Goal: Ask a question: Seek information or help from site administrators or community

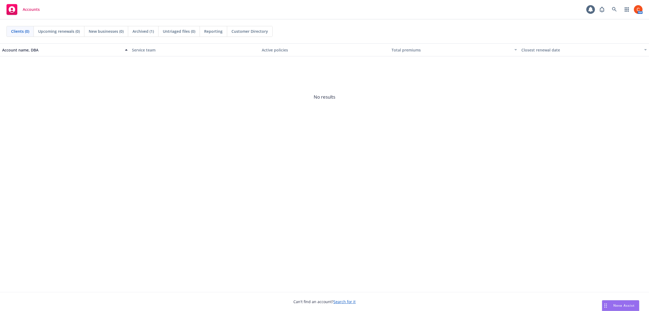
click at [626, 306] on span "Nova Assist" at bounding box center [624, 305] width 21 height 5
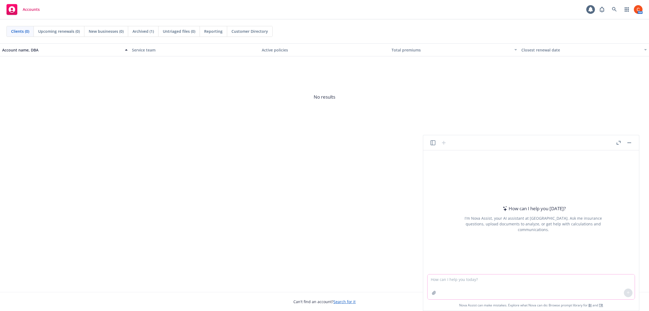
click at [459, 281] on textarea at bounding box center [531, 286] width 207 height 25
type textarea "CA IVF recent updates"
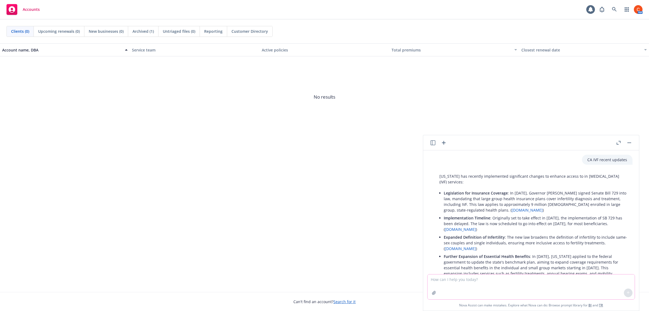
scroll to position [40, 0]
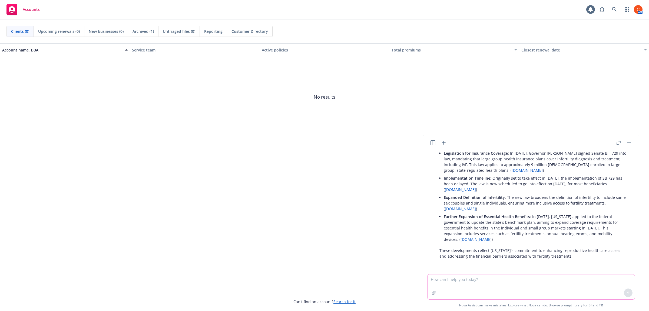
click at [455, 281] on textarea at bounding box center [531, 286] width 207 height 25
type textarea "For small groups"
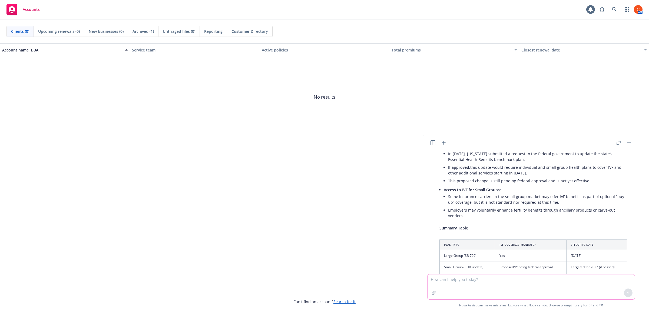
scroll to position [240, 0]
